Goal: Information Seeking & Learning: Learn about a topic

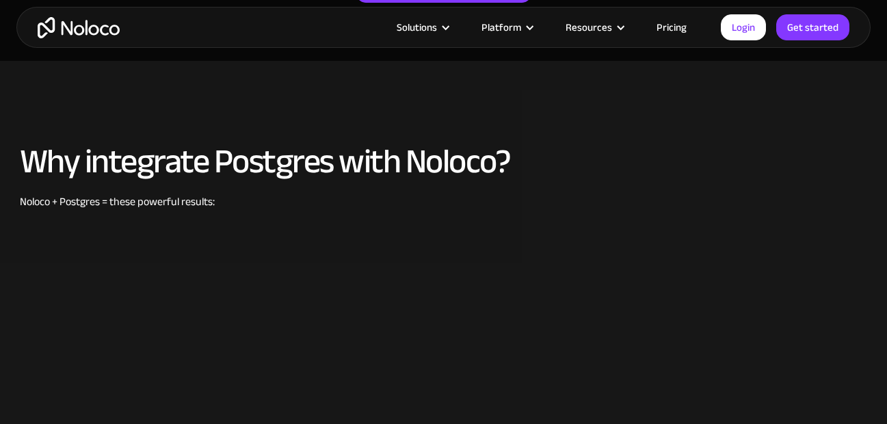
scroll to position [479, 0]
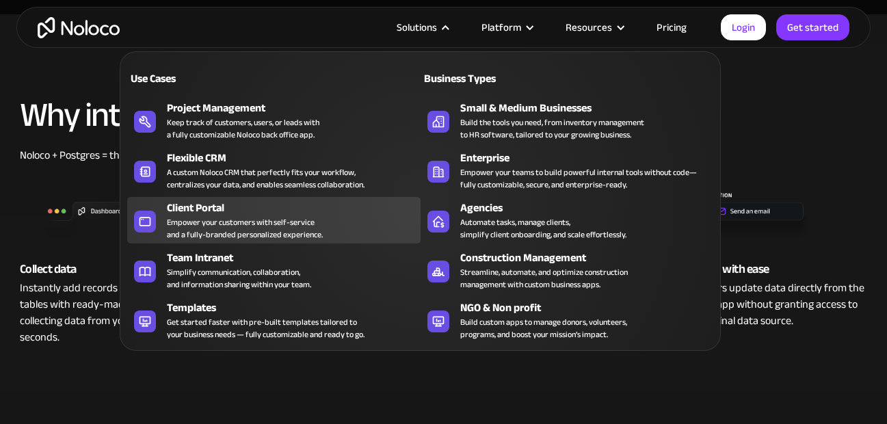
click at [195, 213] on div "Client Portal" at bounding box center [296, 208] width 259 height 16
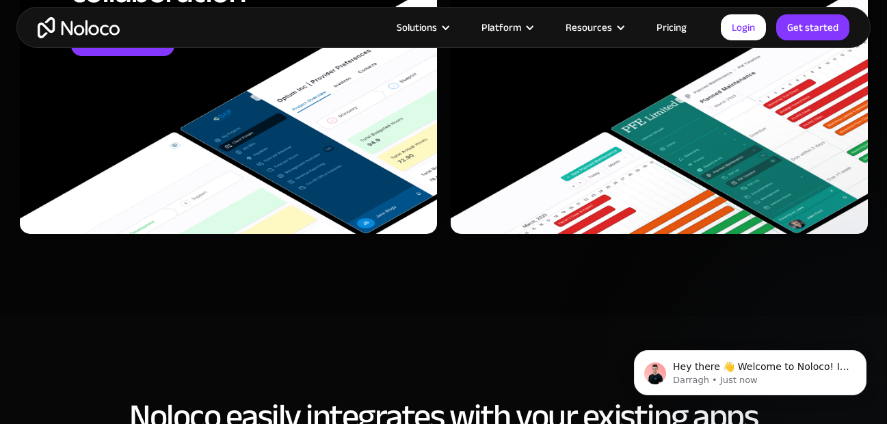
scroll to position [5061, 0]
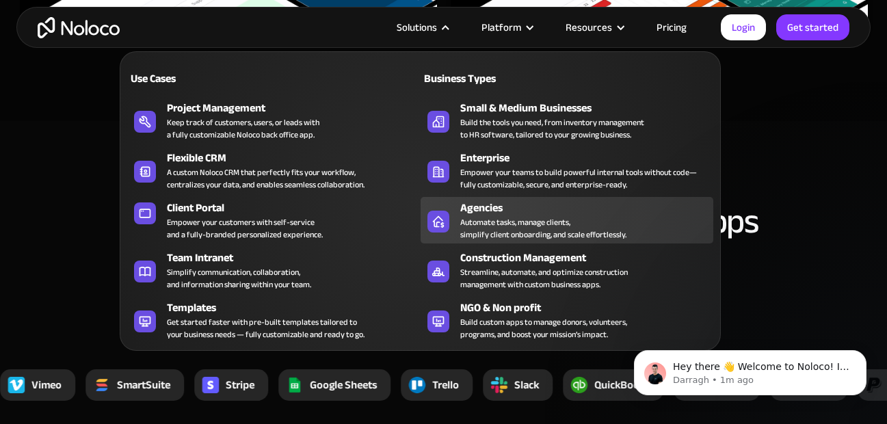
click at [495, 224] on div "Automate tasks, manage clients, simplify client onboarding, and scale effortles…" at bounding box center [543, 228] width 166 height 25
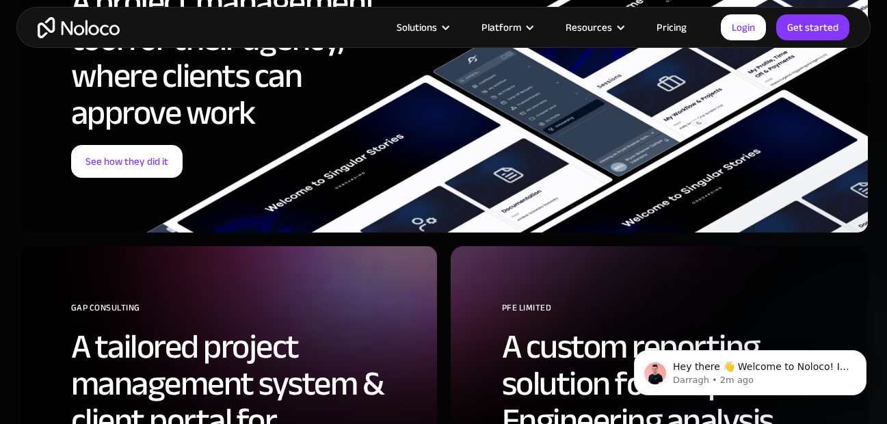
scroll to position [5061, 0]
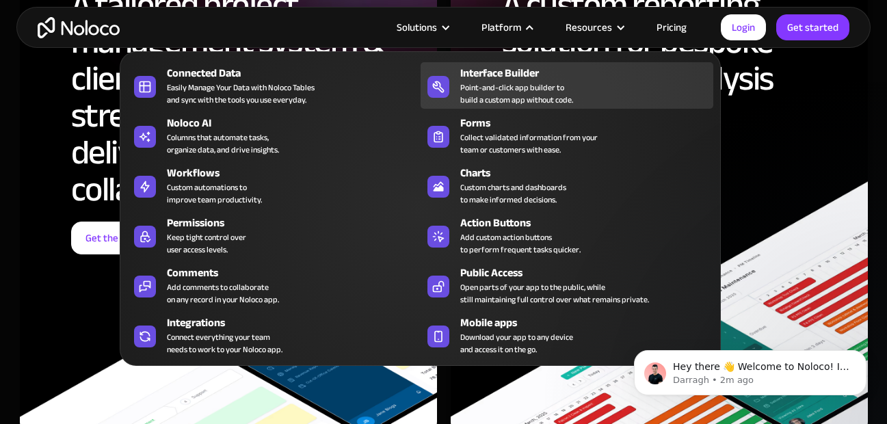
click at [523, 84] on div "Point-and-click app builder to build a custom app without code." at bounding box center [516, 93] width 113 height 25
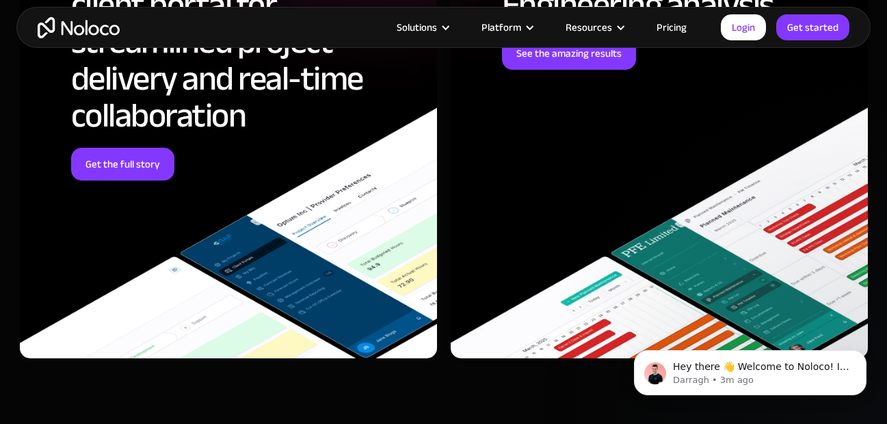
scroll to position [3950, 0]
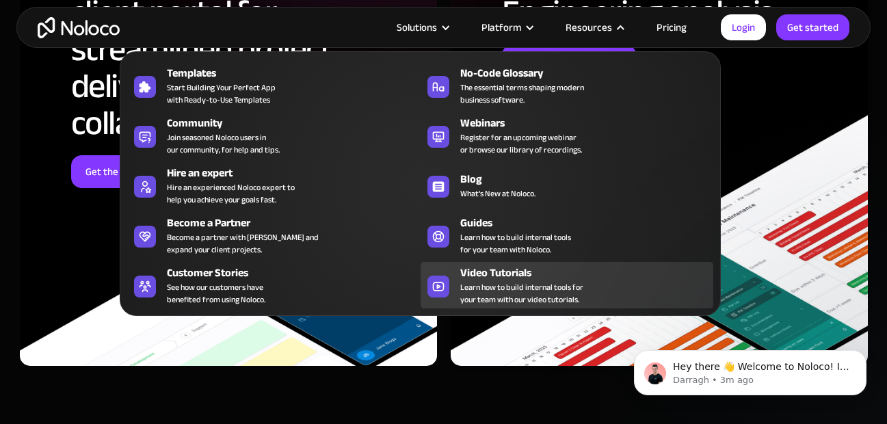
click at [523, 289] on span "Learn how to build internal tools for your team with our video tutorials." at bounding box center [521, 293] width 123 height 25
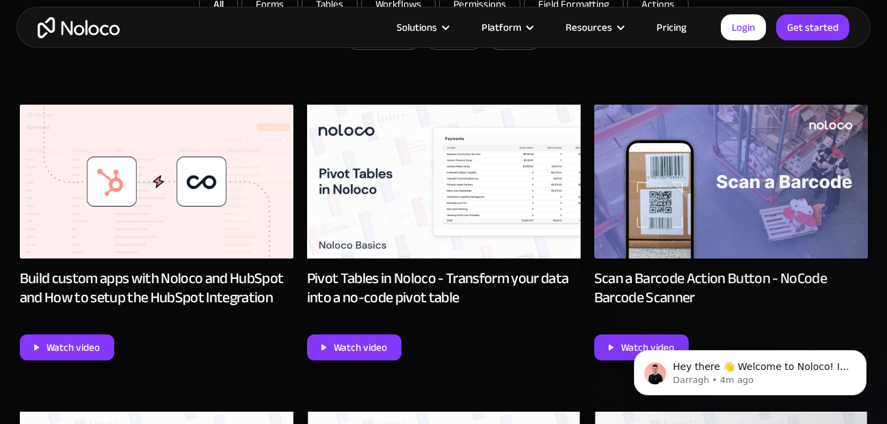
scroll to position [889, 0]
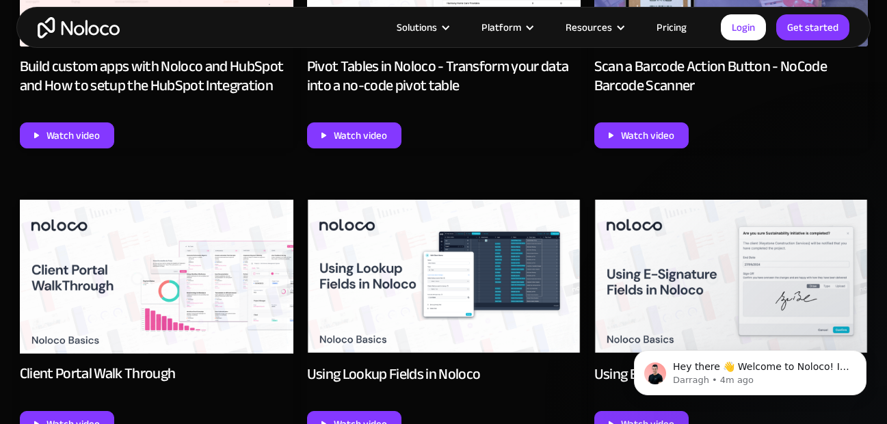
click at [179, 276] on img at bounding box center [157, 277] width 274 height 154
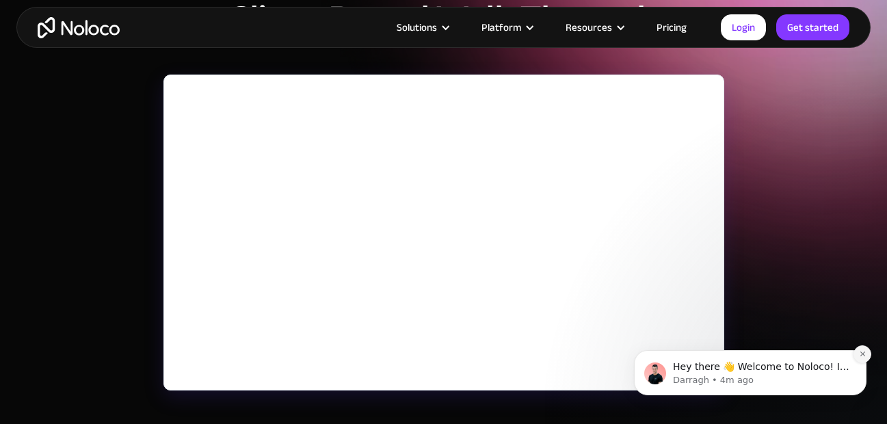
click at [863, 352] on icon "Dismiss notification" at bounding box center [863, 354] width 8 height 8
